Goal: Task Accomplishment & Management: Complete application form

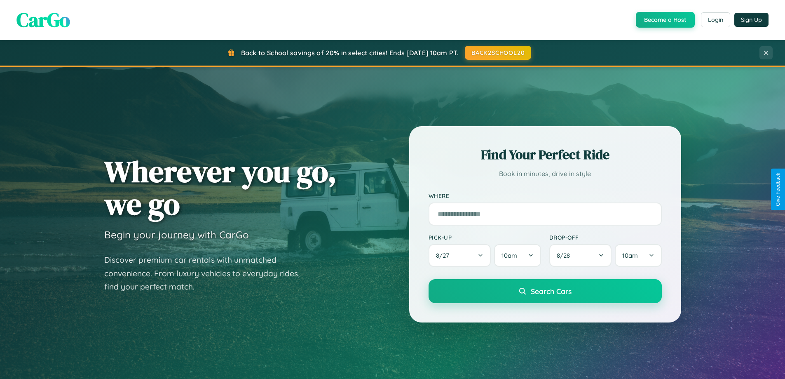
scroll to position [567, 0]
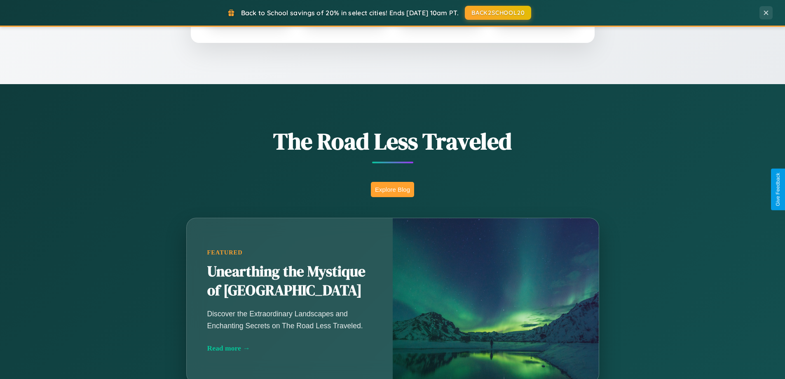
click at [392, 189] on button "Explore Blog" at bounding box center [392, 189] width 43 height 15
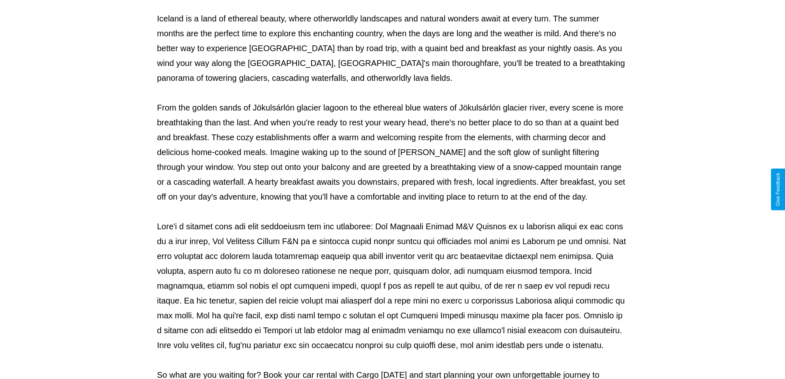
scroll to position [267, 0]
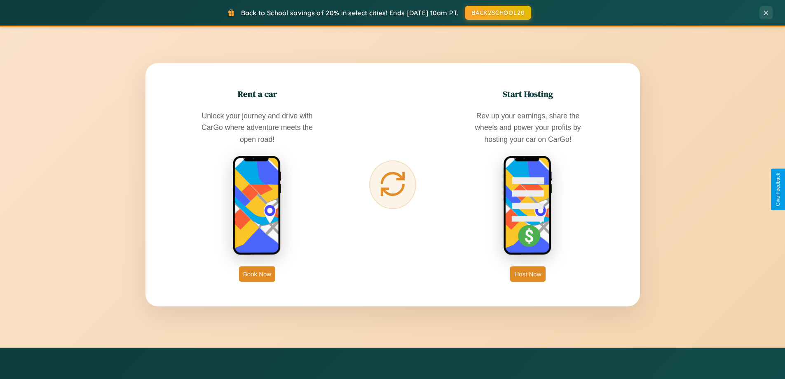
scroll to position [1586, 0]
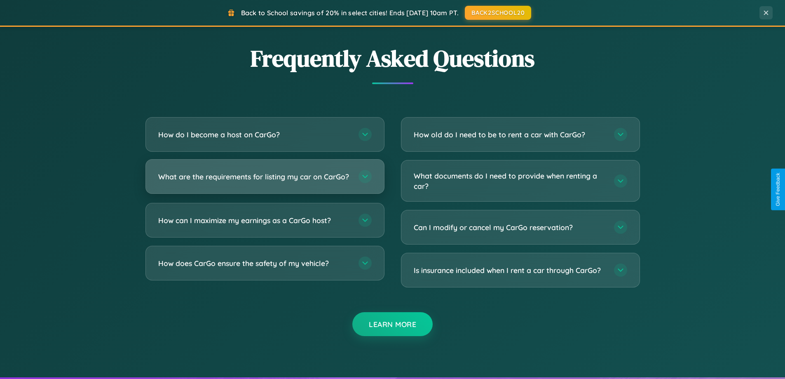
click at [265, 180] on h3 "What are the requirements for listing my car on CarGo?" at bounding box center [254, 176] width 192 height 10
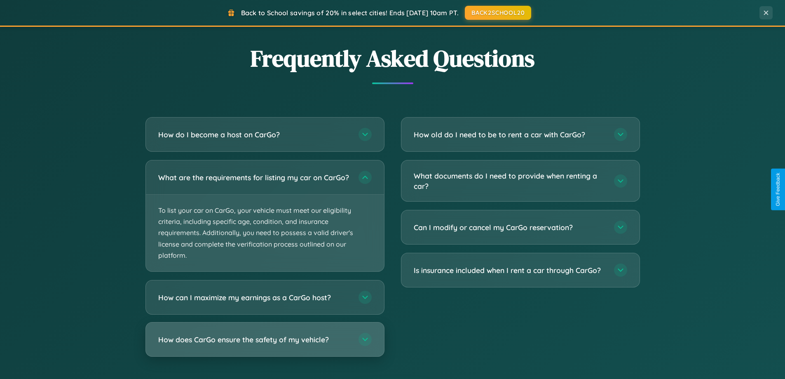
click at [265, 345] on h3 "How does CarGo ensure the safety of my vehicle?" at bounding box center [254, 339] width 192 height 10
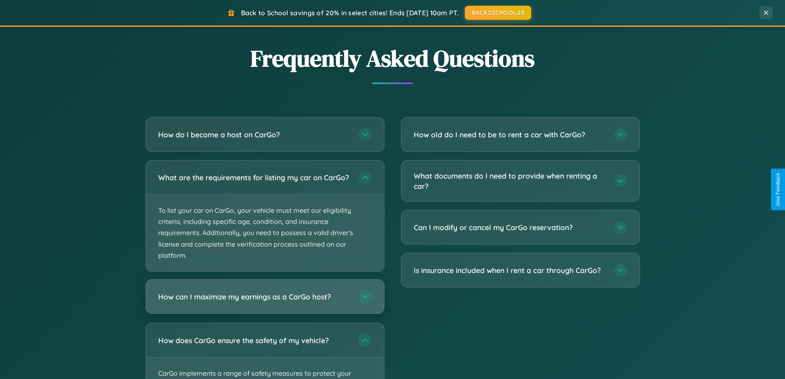
click at [265, 302] on h3 "How can I maximize my earnings as a CarGo host?" at bounding box center [254, 296] width 192 height 10
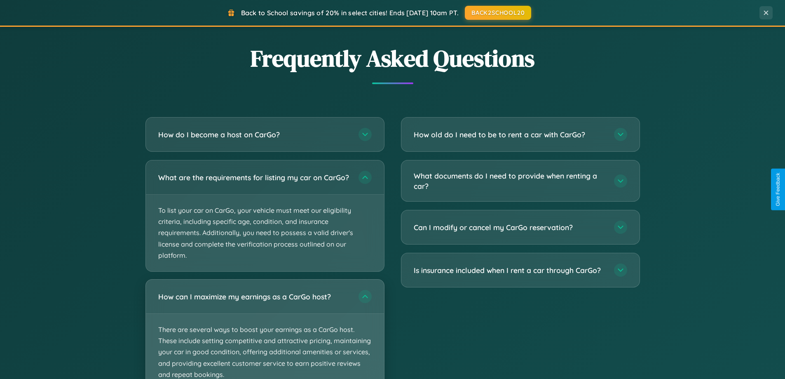
click at [265, 332] on p "There are several ways to boost your earnings as a CarGo host. These include se…" at bounding box center [265, 352] width 238 height 77
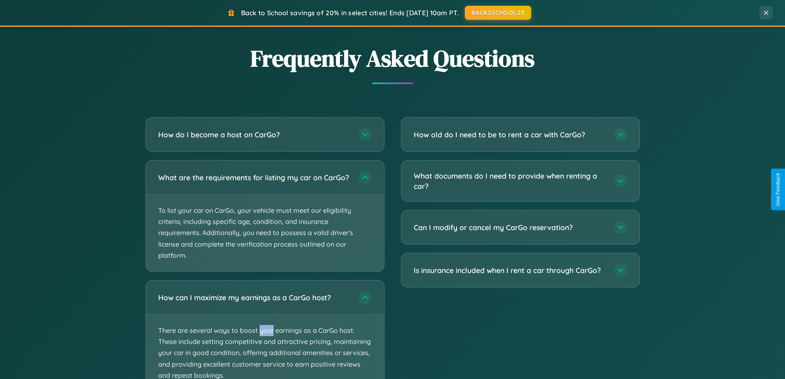
scroll to position [1726, 0]
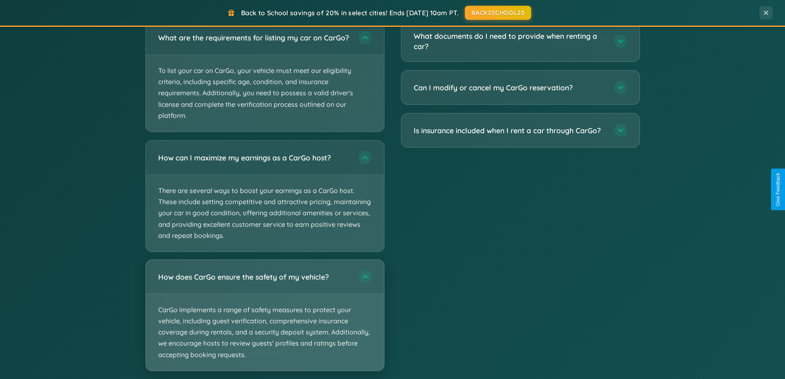
click at [265, 323] on p "CarGo implements a range of safety measures to protect your vehicle, including …" at bounding box center [265, 332] width 238 height 77
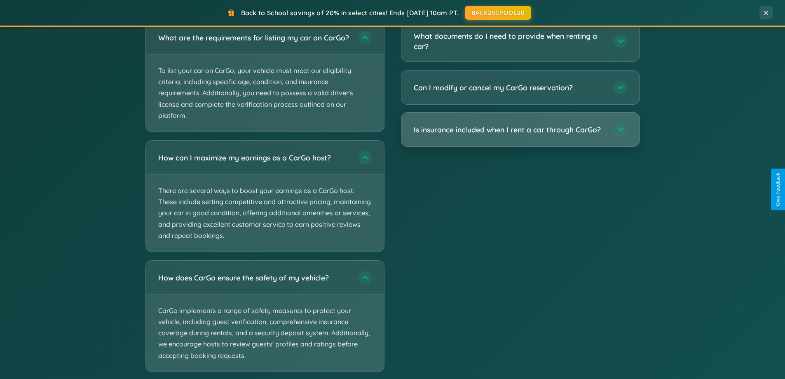
click at [520, 130] on h3 "Is insurance included when I rent a car through CarGo?" at bounding box center [510, 129] width 192 height 10
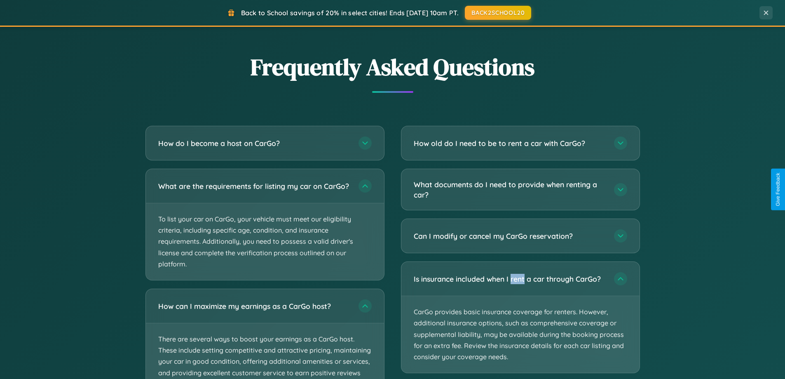
scroll to position [0, 0]
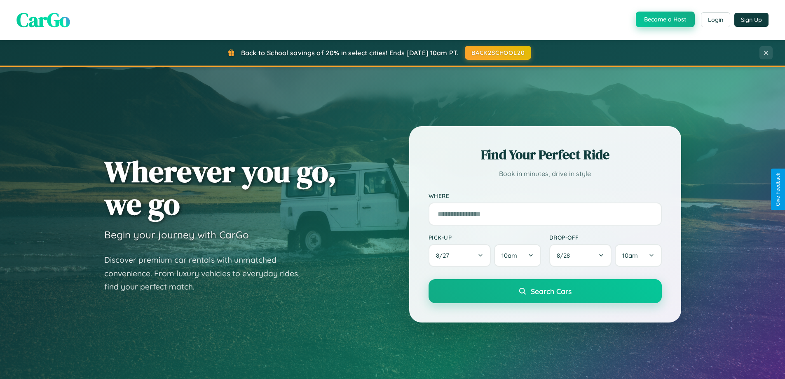
click at [664, 20] on button "Become a Host" at bounding box center [665, 20] width 59 height 16
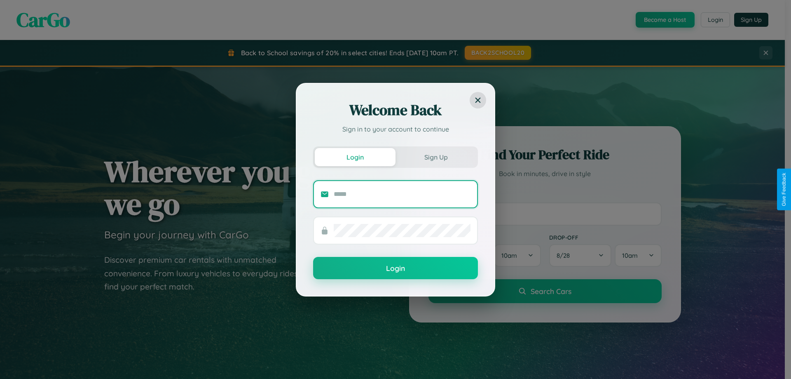
click at [402, 194] on input "text" at bounding box center [402, 194] width 137 height 13
type input "**********"
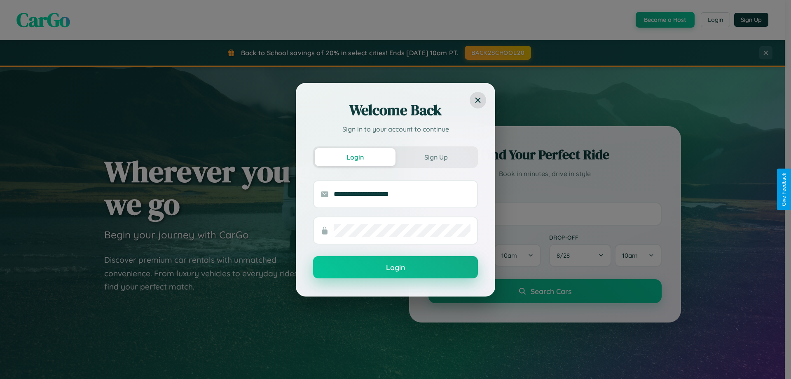
click at [396, 267] on button "Login" at bounding box center [395, 267] width 165 height 22
